Goal: Task Accomplishment & Management: Manage account settings

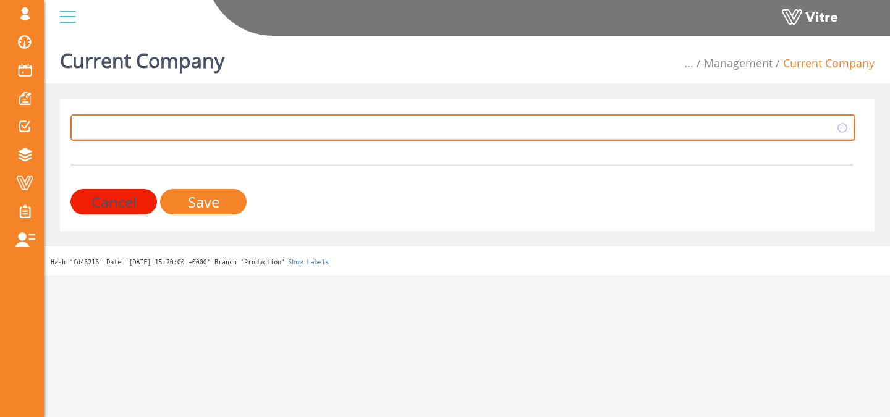
click at [388, 120] on span at bounding box center [451, 127] width 759 height 22
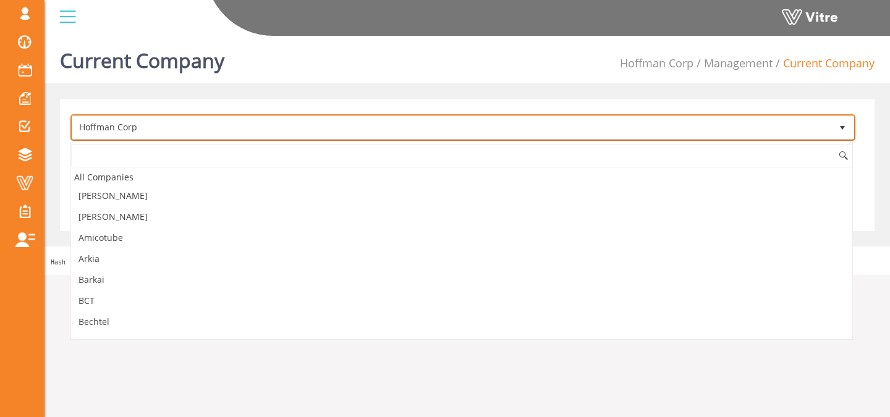
scroll to position [542, 0]
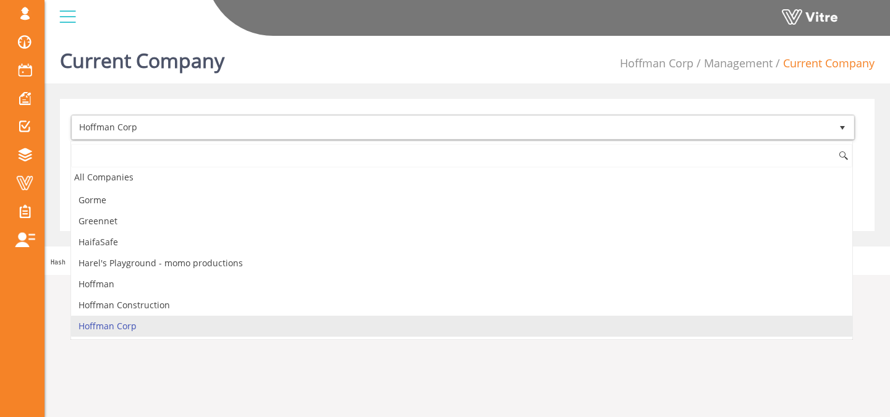
type input "י"
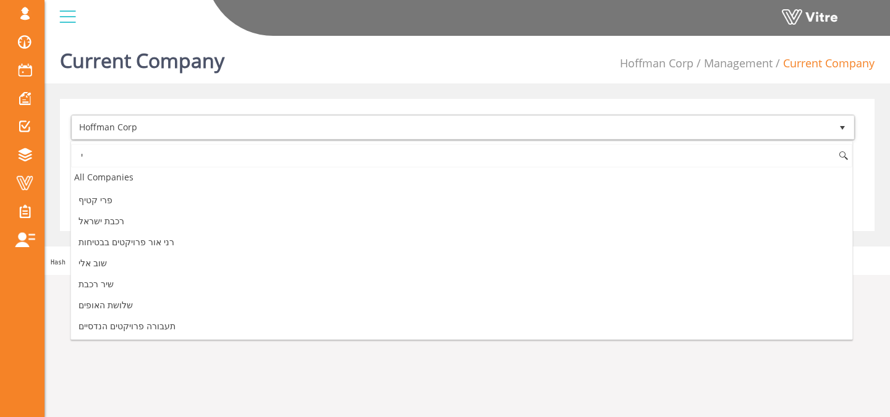
scroll to position [0, 0]
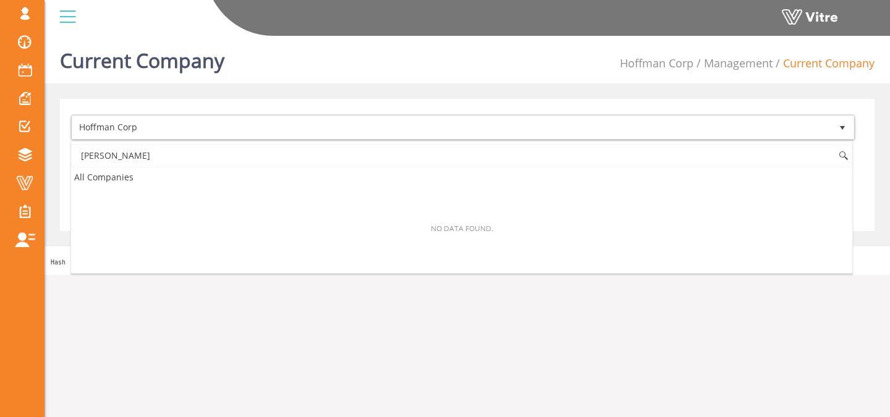
type input "י"
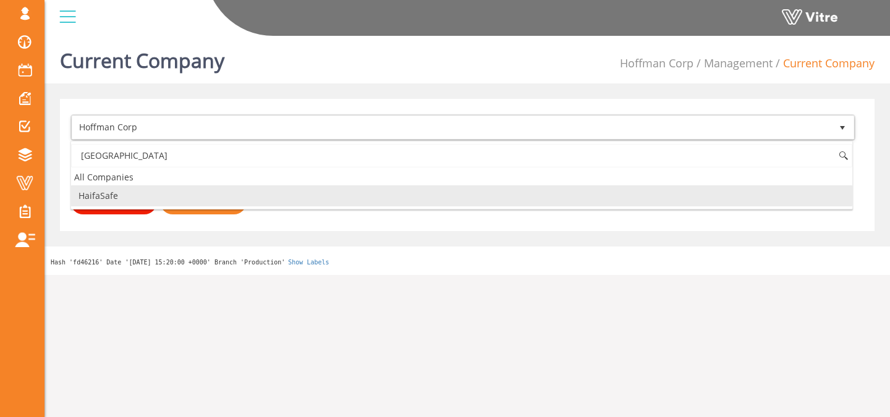
click at [274, 201] on li "HaifaSafe" at bounding box center [461, 195] width 781 height 21
type input "haifa"
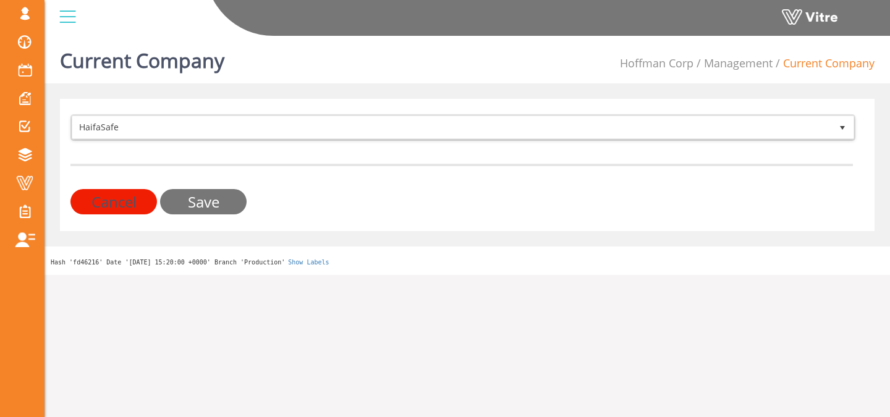
click at [196, 214] on input "Save" at bounding box center [203, 201] width 86 height 25
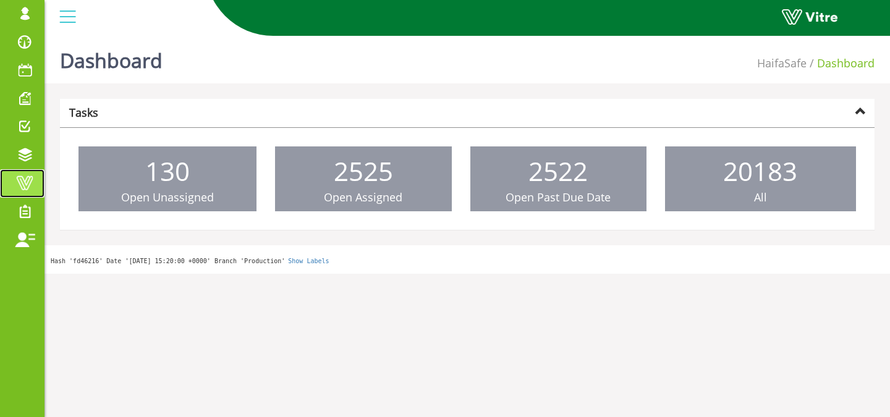
click at [35, 190] on span at bounding box center [24, 182] width 31 height 15
